Goal: Task Accomplishment & Management: Manage account settings

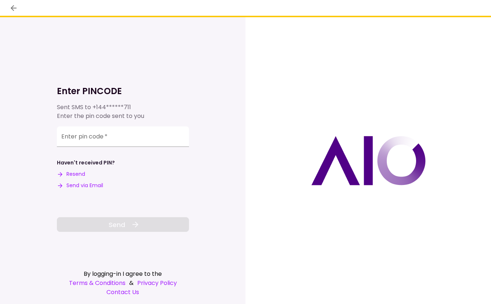
click at [94, 134] on div "Enter pin code   *" at bounding box center [123, 137] width 132 height 21
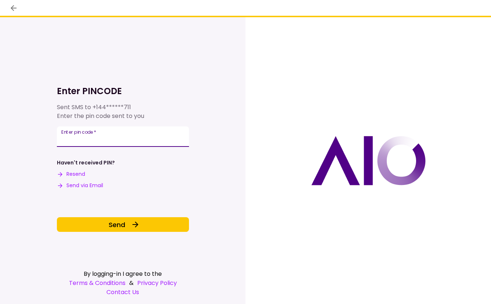
type input "******"
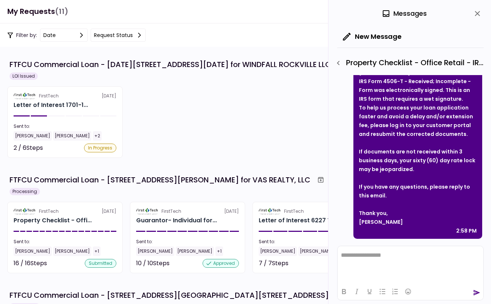
click at [479, 15] on icon "close" at bounding box center [477, 13] width 5 height 5
